Goal: Book appointment/travel/reservation

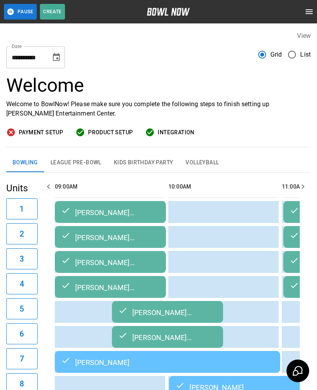
click at [56, 60] on icon "Choose date, selected date is Sep 21, 2025" at bounding box center [56, 57] width 7 height 8
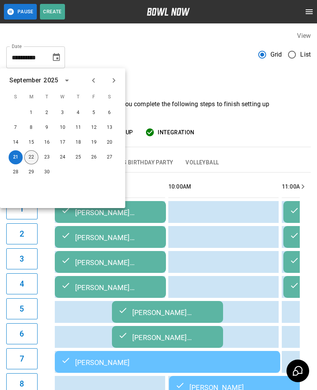
click at [32, 159] on button "22" at bounding box center [31, 157] width 14 height 14
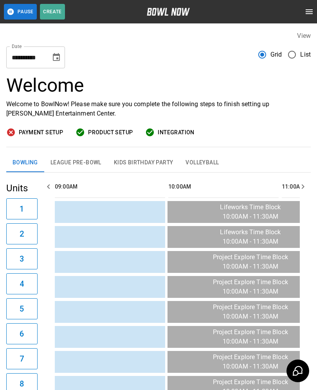
type input "**********"
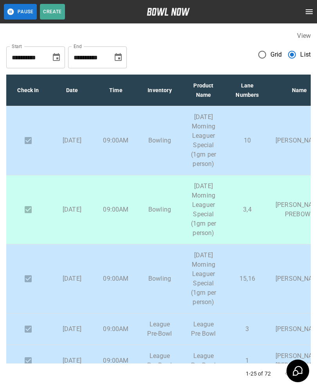
click at [55, 64] on button "Choose date, selected date is Sep 21, 2025" at bounding box center [56, 58] width 16 height 16
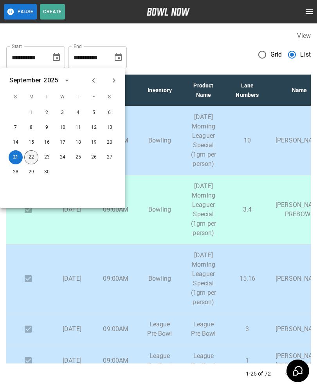
click at [32, 160] on button "22" at bounding box center [31, 157] width 14 height 14
type input "**********"
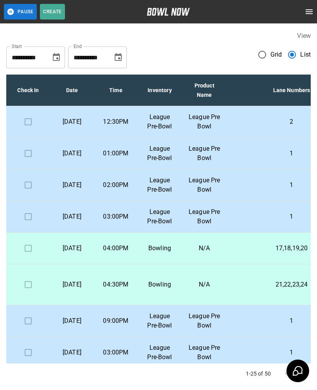
click at [268, 127] on p "2" at bounding box center [291, 121] width 116 height 9
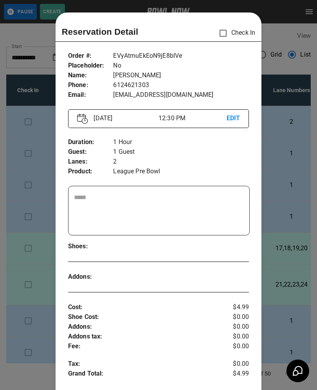
scroll to position [13, 0]
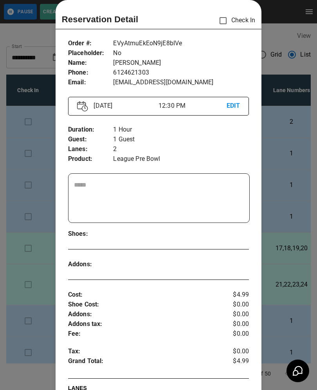
click at [287, 172] on div at bounding box center [158, 195] width 317 height 390
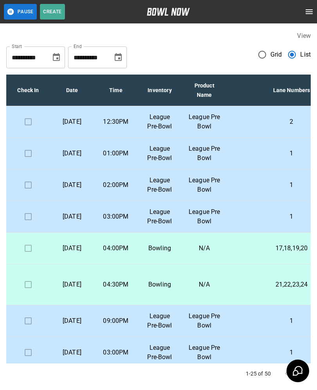
click at [294, 158] on p "1" at bounding box center [291, 153] width 116 height 9
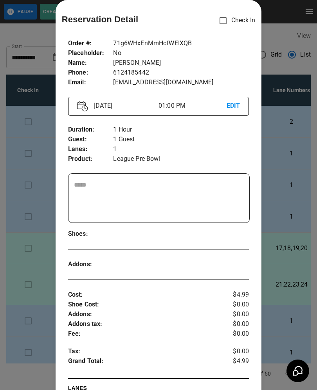
click at [290, 176] on div at bounding box center [158, 195] width 317 height 390
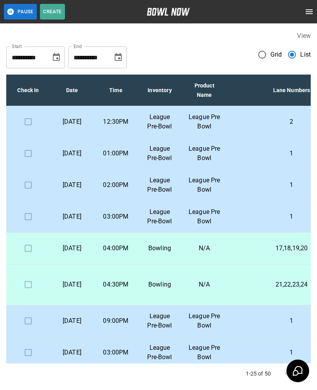
click at [294, 190] on p "1" at bounding box center [291, 185] width 116 height 9
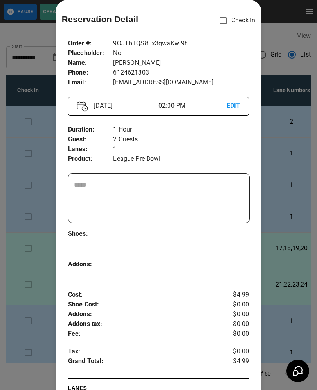
click at [288, 217] on div at bounding box center [158, 195] width 317 height 390
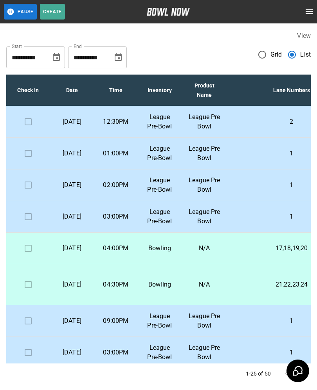
click at [290, 222] on p "1" at bounding box center [291, 216] width 116 height 9
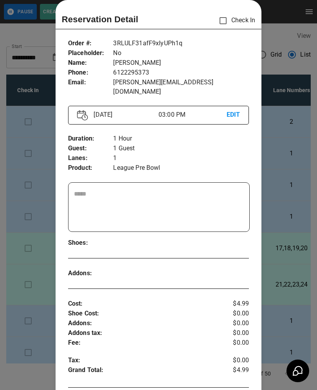
click at [274, 236] on div at bounding box center [158, 195] width 317 height 390
